Goal: Share content

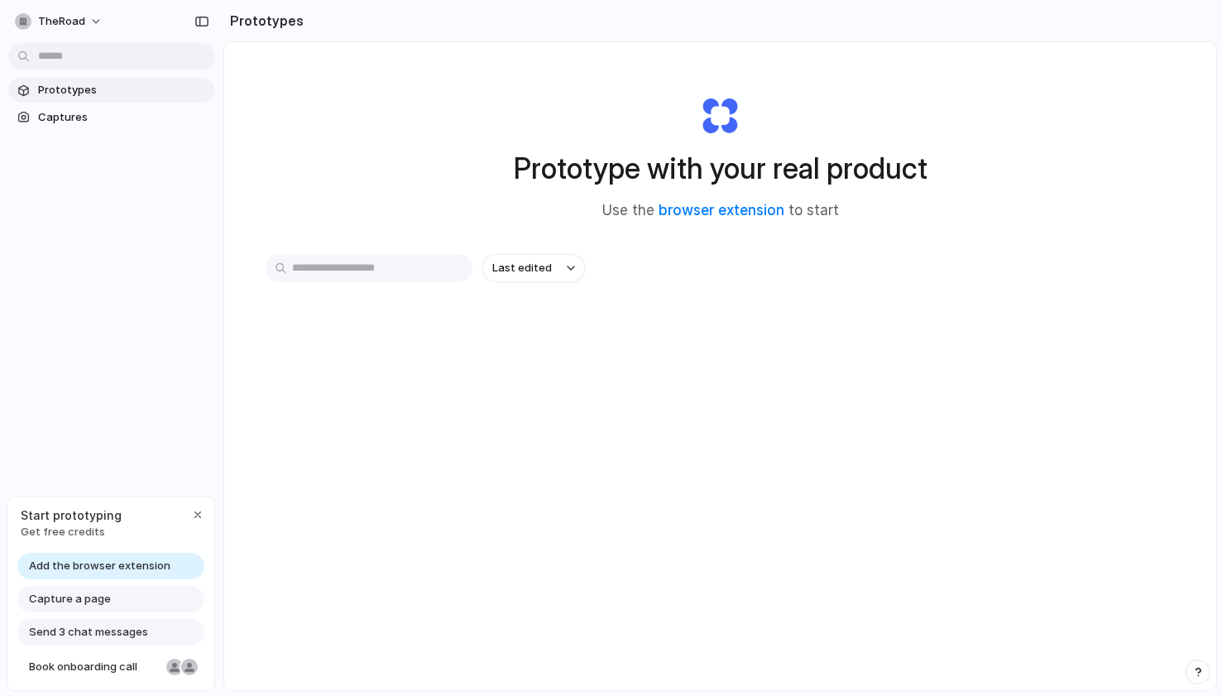
scroll to position [13, 0]
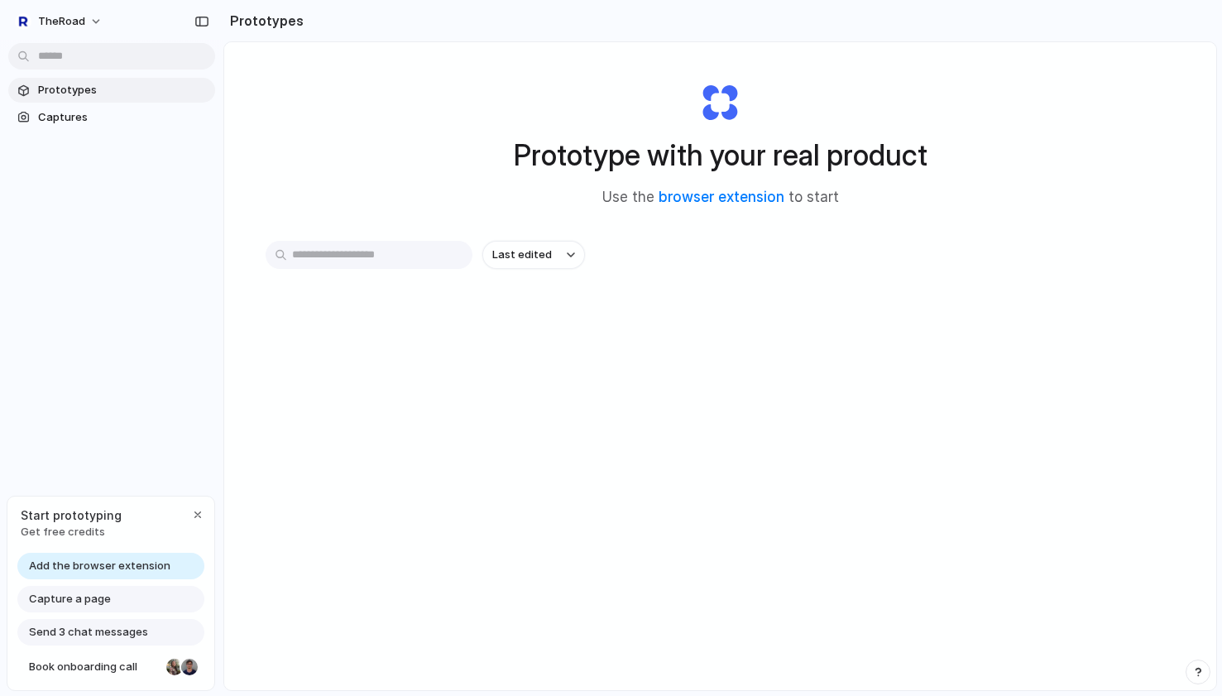
click at [128, 568] on span "Add the browser extension" at bounding box center [99, 566] width 141 height 17
click at [713, 196] on link "browser extension" at bounding box center [722, 197] width 126 height 17
click at [62, 120] on span "Captures" at bounding box center [123, 117] width 170 height 17
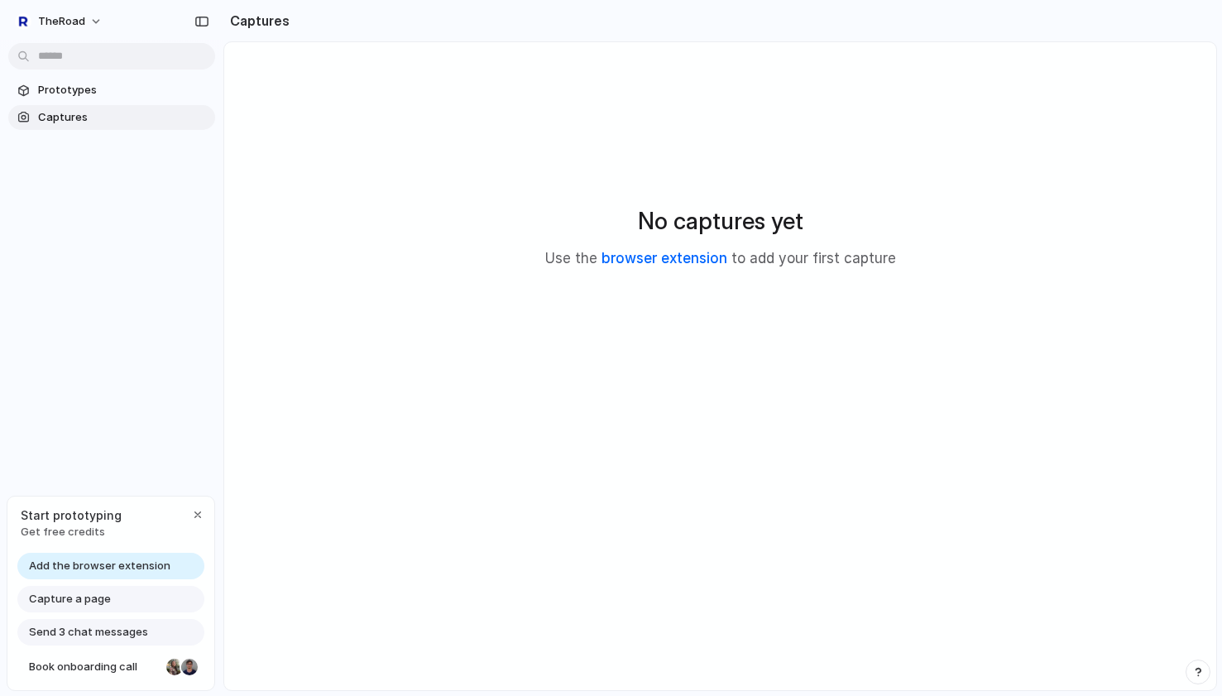
click at [664, 262] on link "browser extension" at bounding box center [665, 258] width 126 height 17
click at [79, 89] on span "Prototypes" at bounding box center [123, 90] width 170 height 17
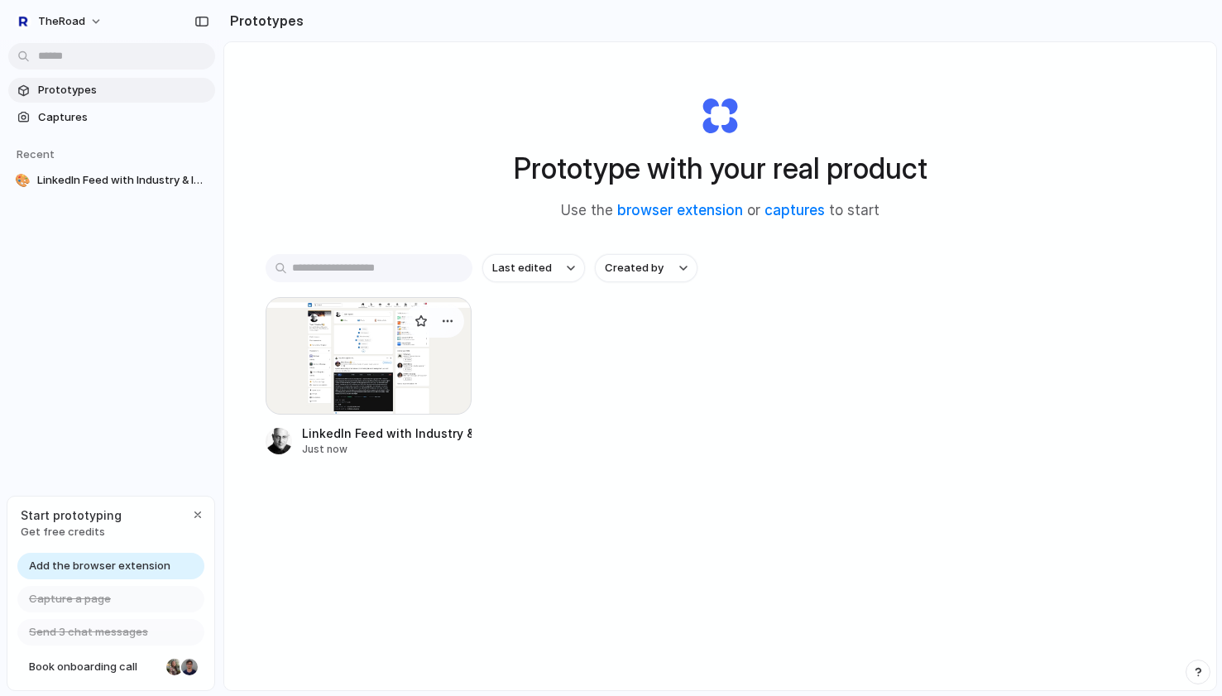
click at [362, 371] on div at bounding box center [369, 355] width 207 height 117
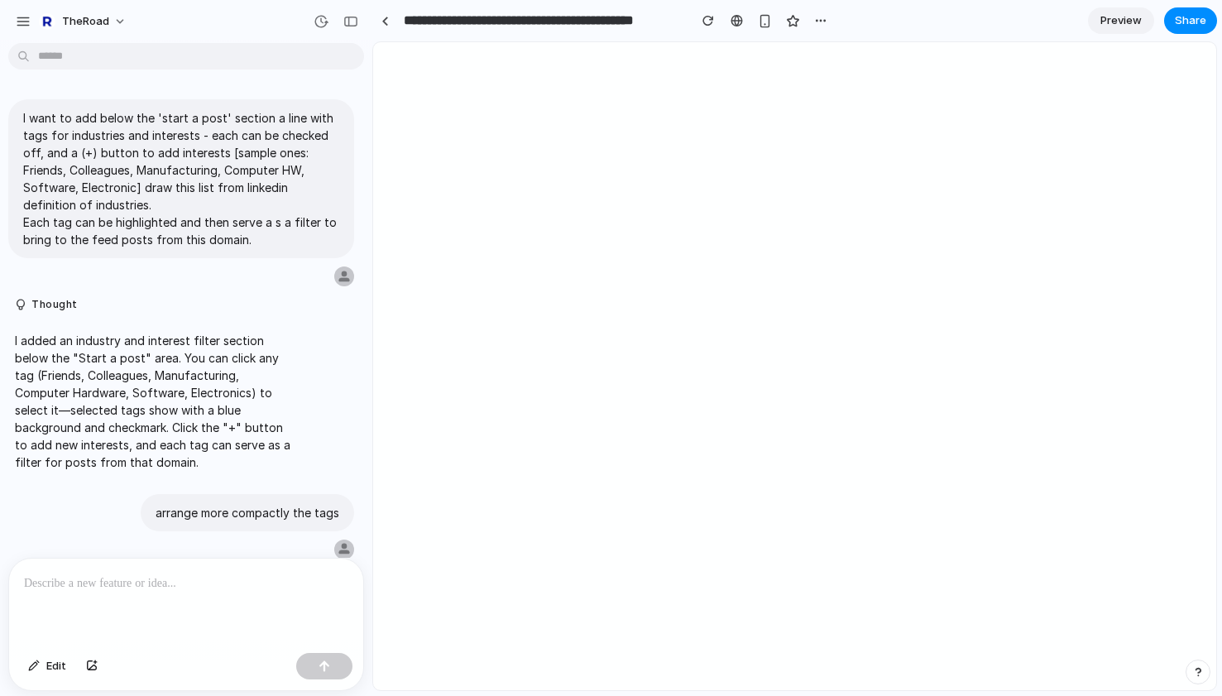
scroll to position [386, 0]
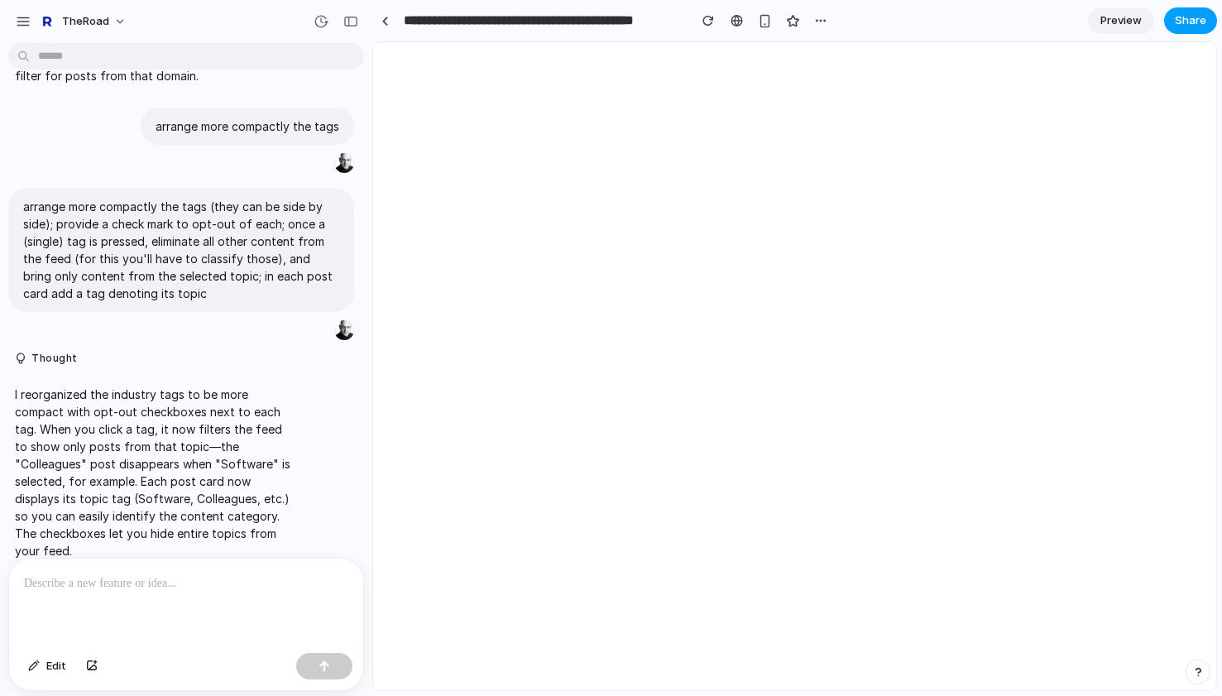
click at [1190, 24] on span "Share" at bounding box center [1190, 20] width 31 height 17
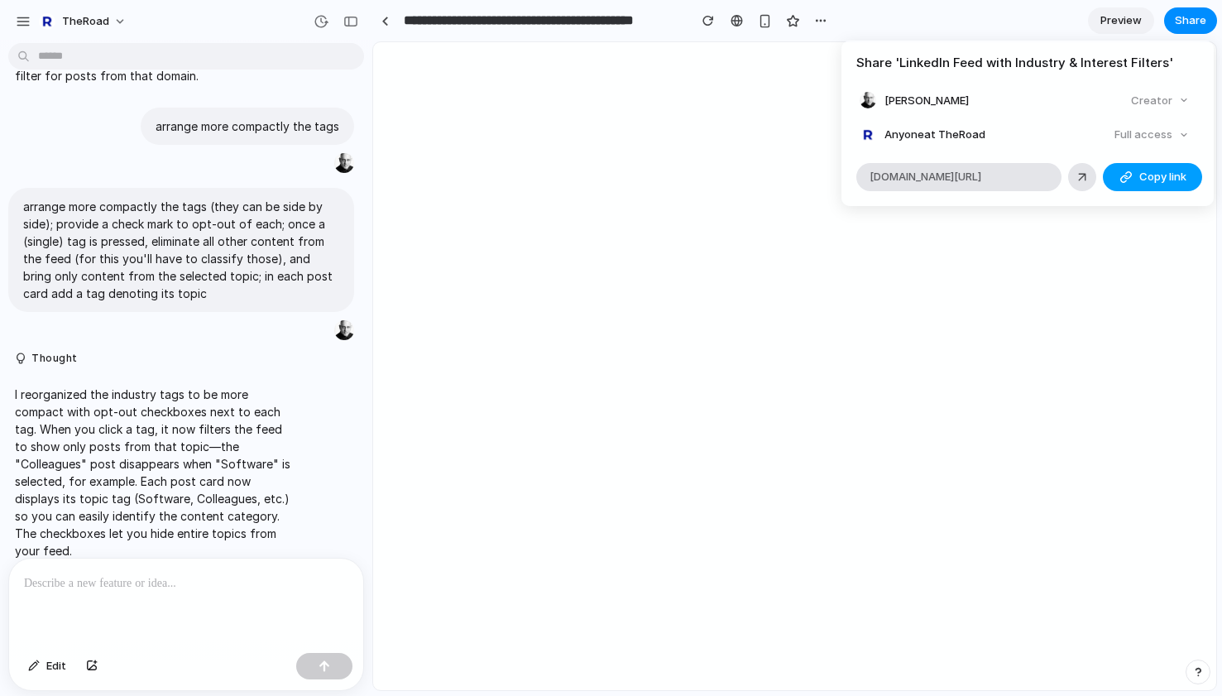
click at [1148, 175] on span "Copy link" at bounding box center [1162, 177] width 47 height 17
